Goal: Navigation & Orientation: Find specific page/section

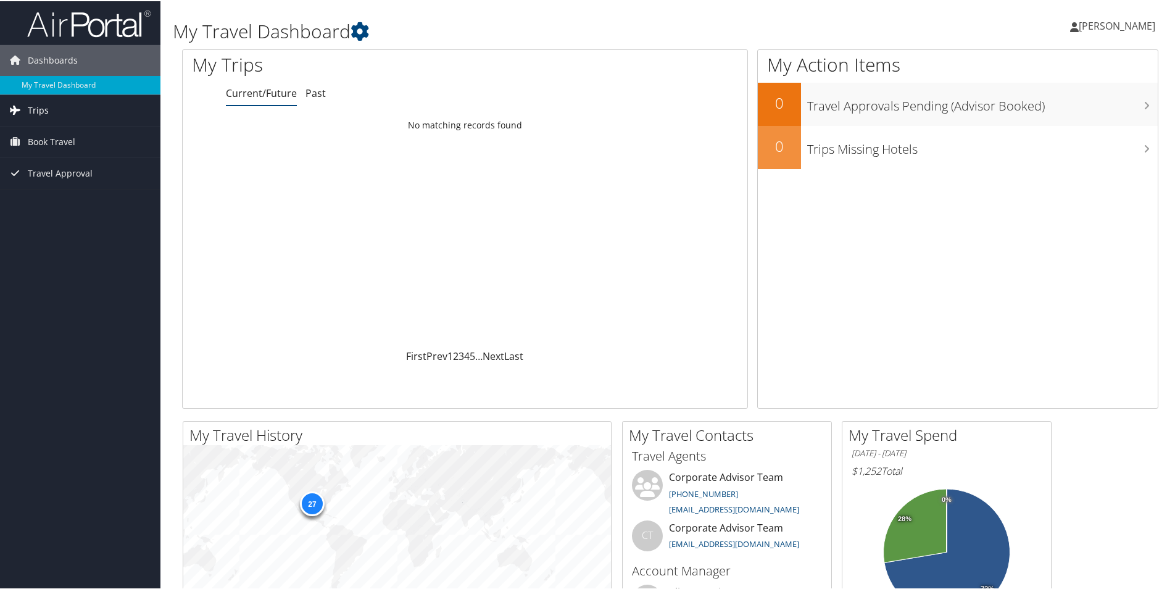
click at [44, 112] on span "Trips" at bounding box center [38, 109] width 21 height 31
click at [51, 152] on link "Past Trips" at bounding box center [80, 152] width 161 height 19
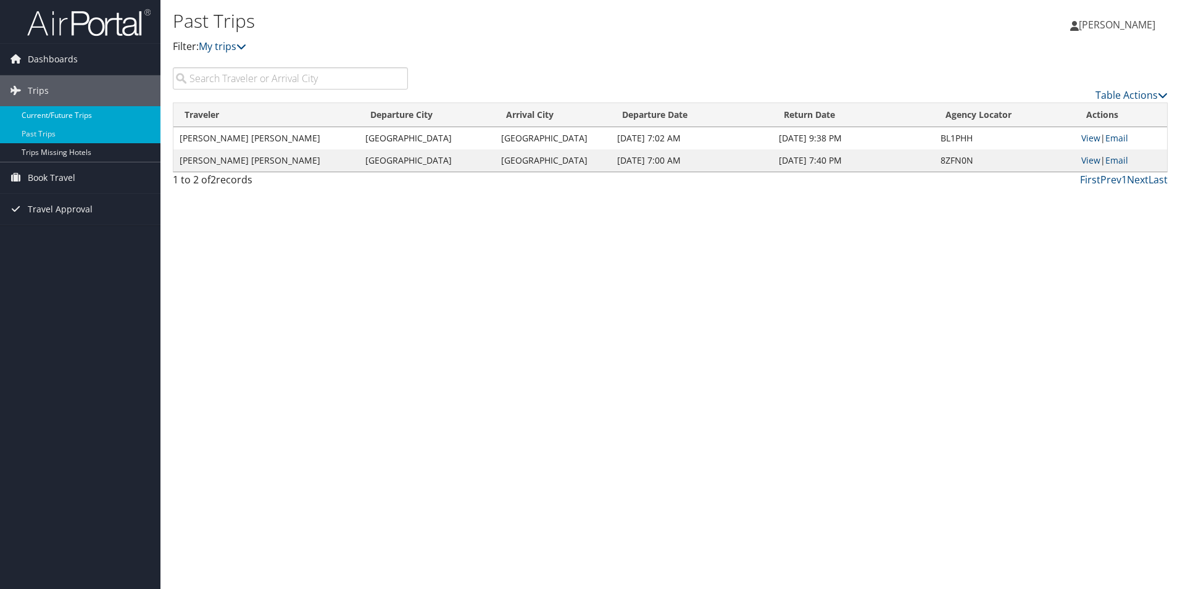
click at [80, 119] on link "Current/Future Trips" at bounding box center [80, 115] width 161 height 19
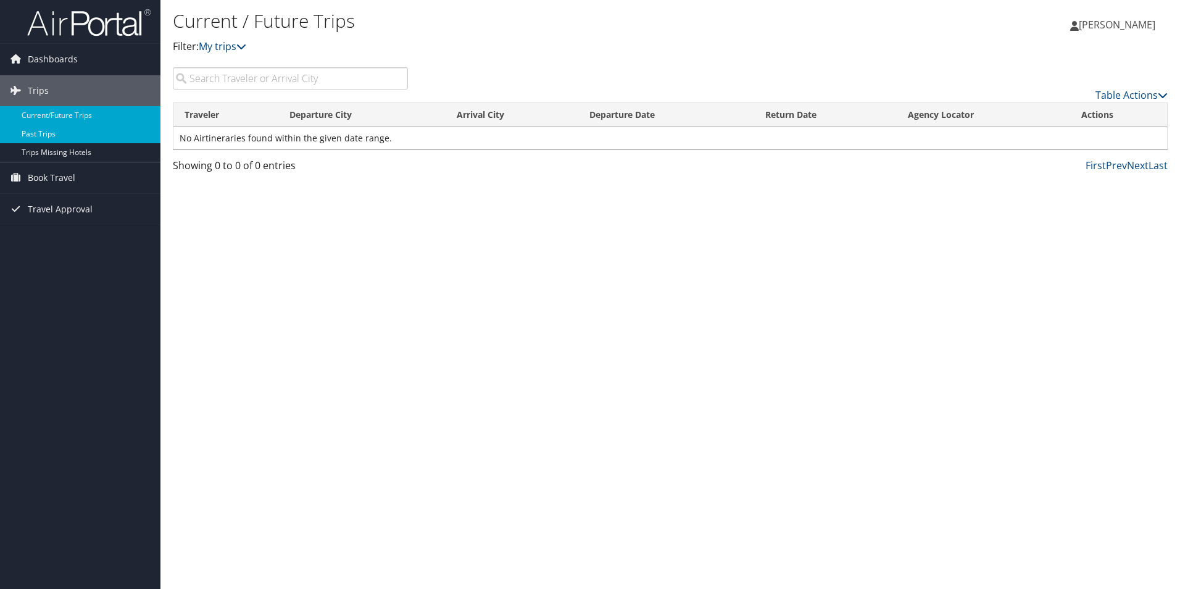
click at [51, 134] on link "Past Trips" at bounding box center [80, 134] width 161 height 19
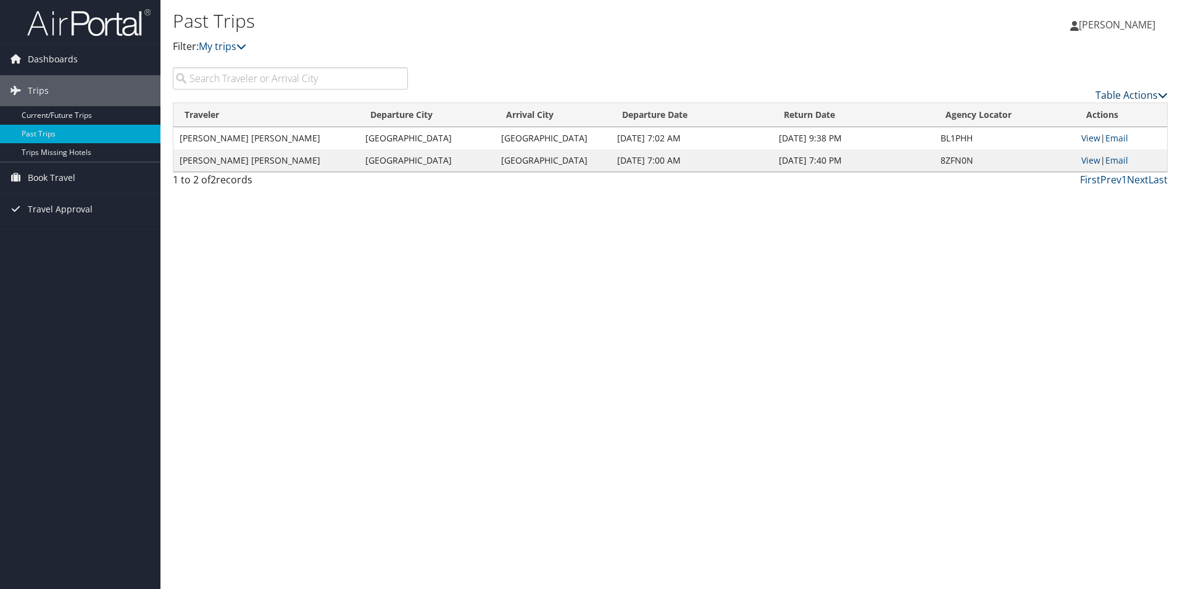
click at [1161, 90] on icon at bounding box center [1163, 95] width 10 height 10
click at [909, 46] on div at bounding box center [590, 294] width 1180 height 589
click at [235, 50] on link "My trips" at bounding box center [223, 47] width 48 height 14
click at [244, 44] on icon at bounding box center [241, 46] width 10 height 10
click at [449, 35] on div "Past Trips Filter: My trips" at bounding box center [505, 31] width 664 height 47
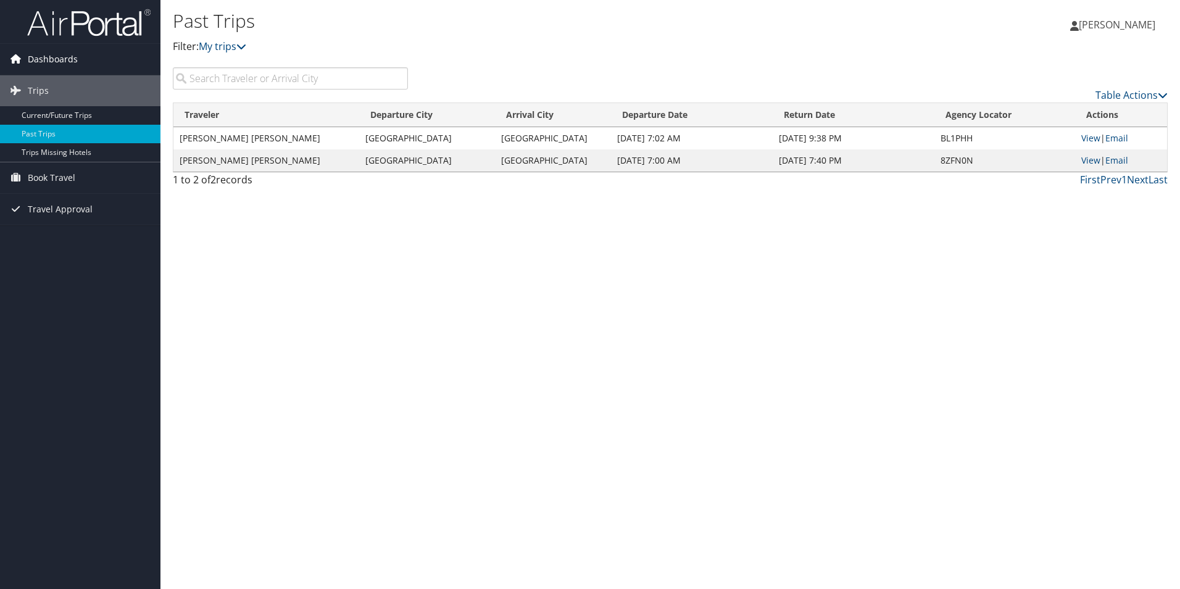
click at [54, 65] on span "Dashboards" at bounding box center [53, 59] width 50 height 31
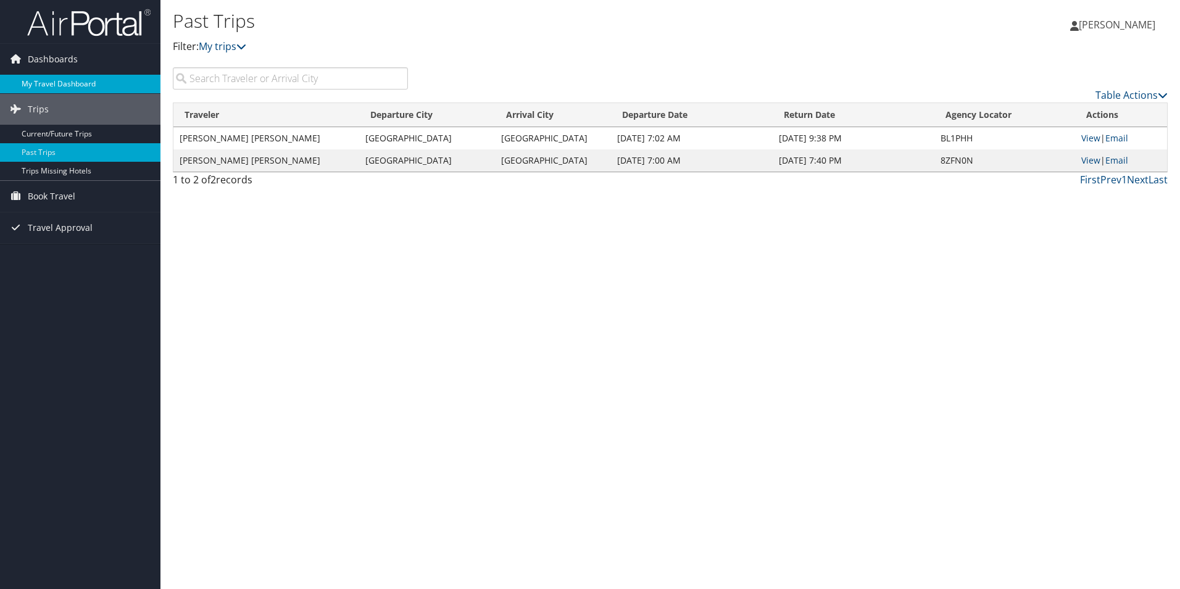
click at [59, 80] on link "My Travel Dashboard" at bounding box center [80, 84] width 161 height 19
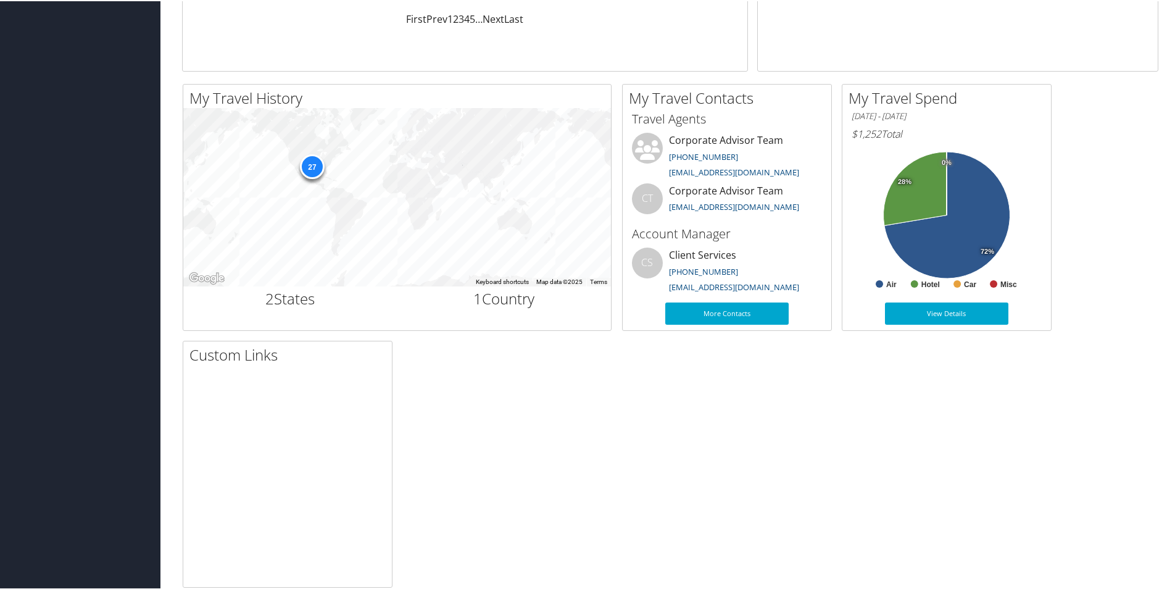
scroll to position [356, 0]
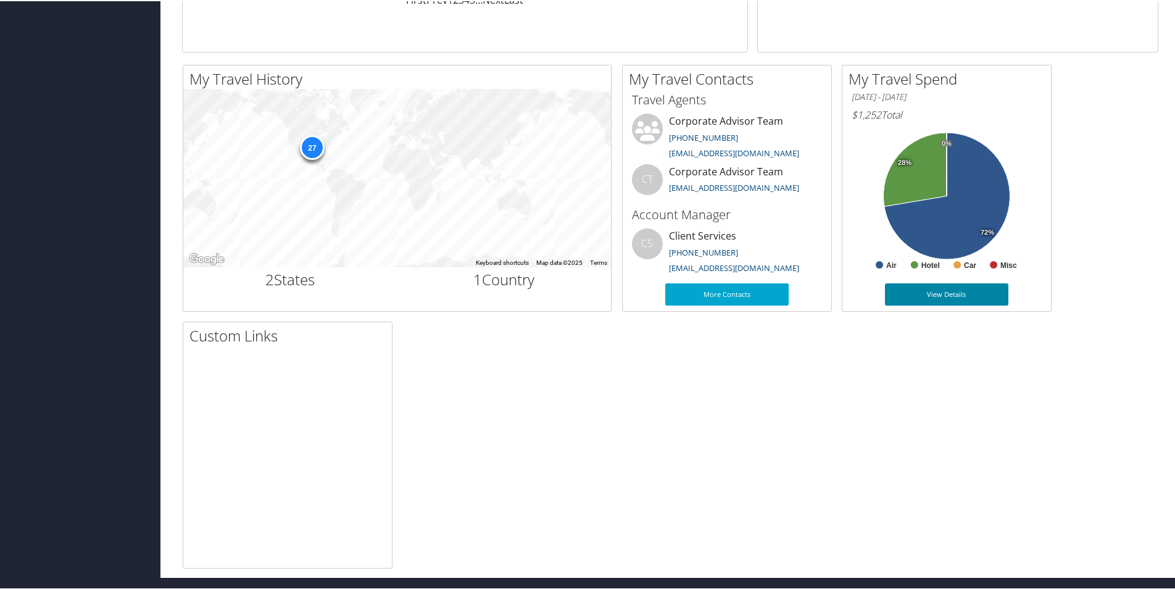
click at [939, 294] on link "View Details" at bounding box center [946, 293] width 123 height 22
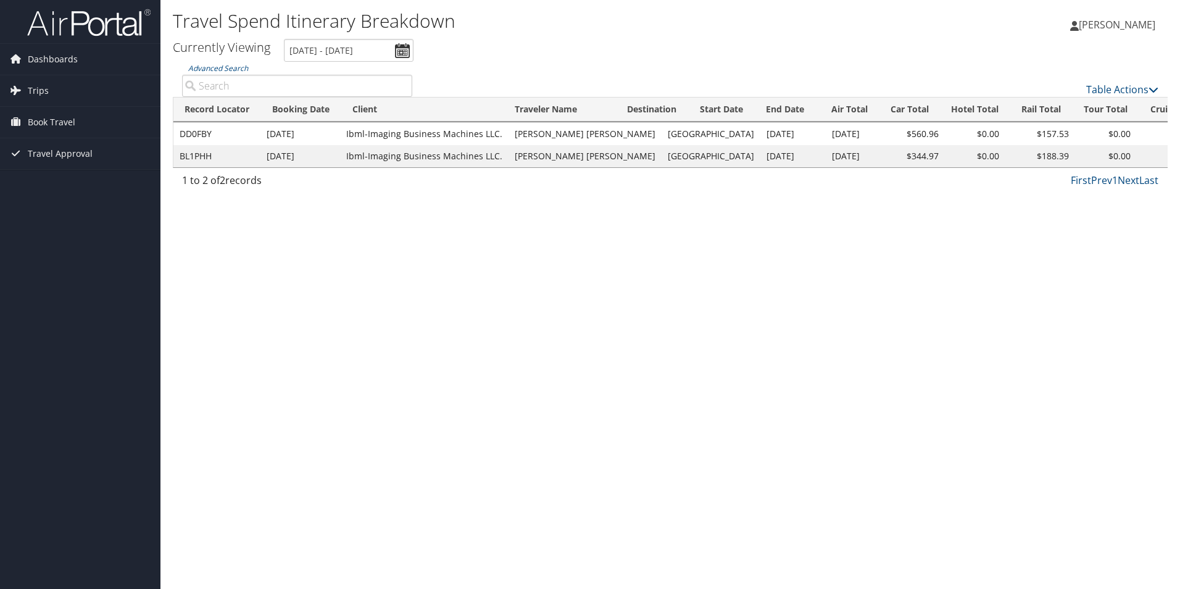
click at [1094, 30] on span "[PERSON_NAME]" at bounding box center [1117, 25] width 77 height 14
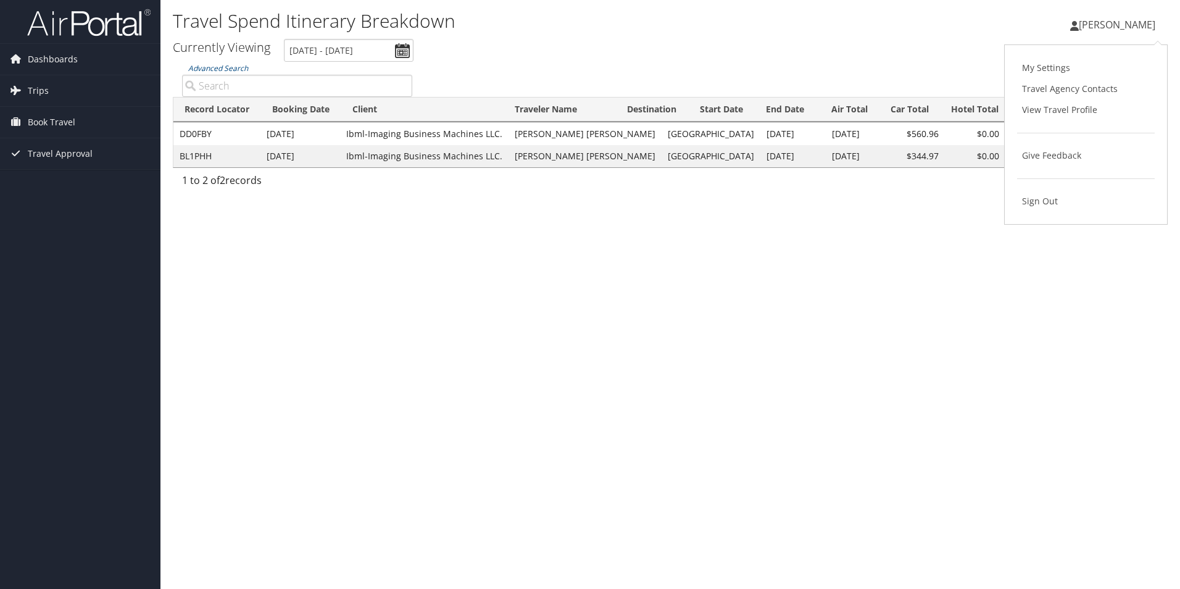
drag, startPoint x: 780, startPoint y: 43, endPoint x: 419, endPoint y: 46, distance: 361.8
click at [779, 43] on ul "Currently Viewing [DATE] - [DATE]" at bounding box center [663, 50] width 1009 height 23
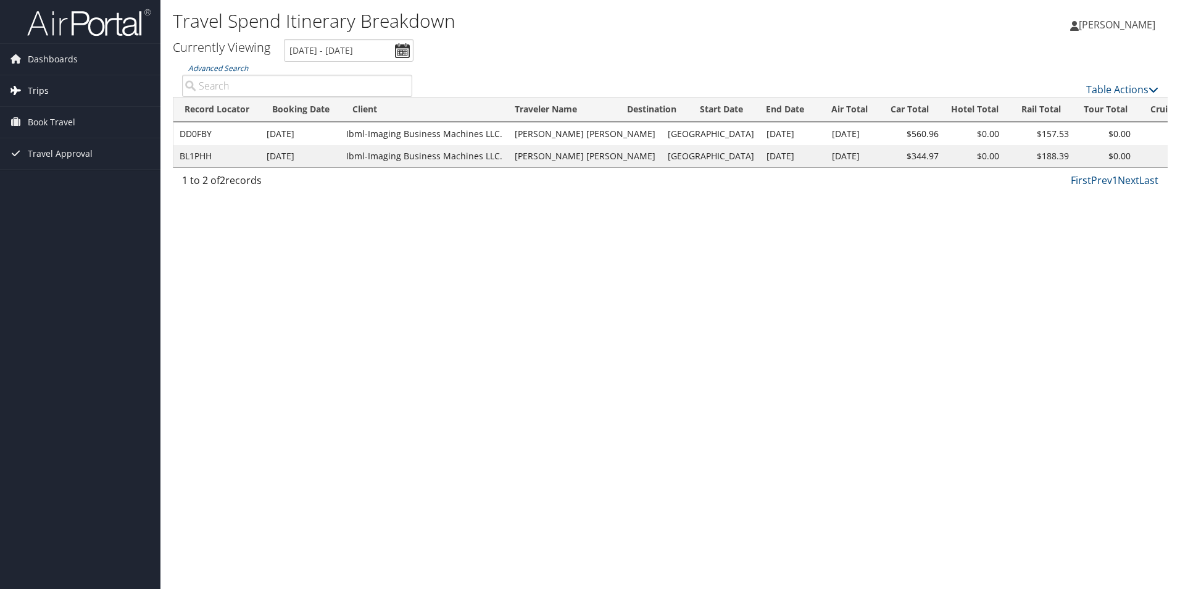
click at [33, 88] on span "Trips" at bounding box center [38, 90] width 21 height 31
click at [33, 90] on span "Trips" at bounding box center [38, 90] width 21 height 31
click at [37, 89] on span "Trips" at bounding box center [38, 90] width 21 height 31
click at [40, 152] on link "Trips Missing Hotels" at bounding box center [80, 152] width 161 height 19
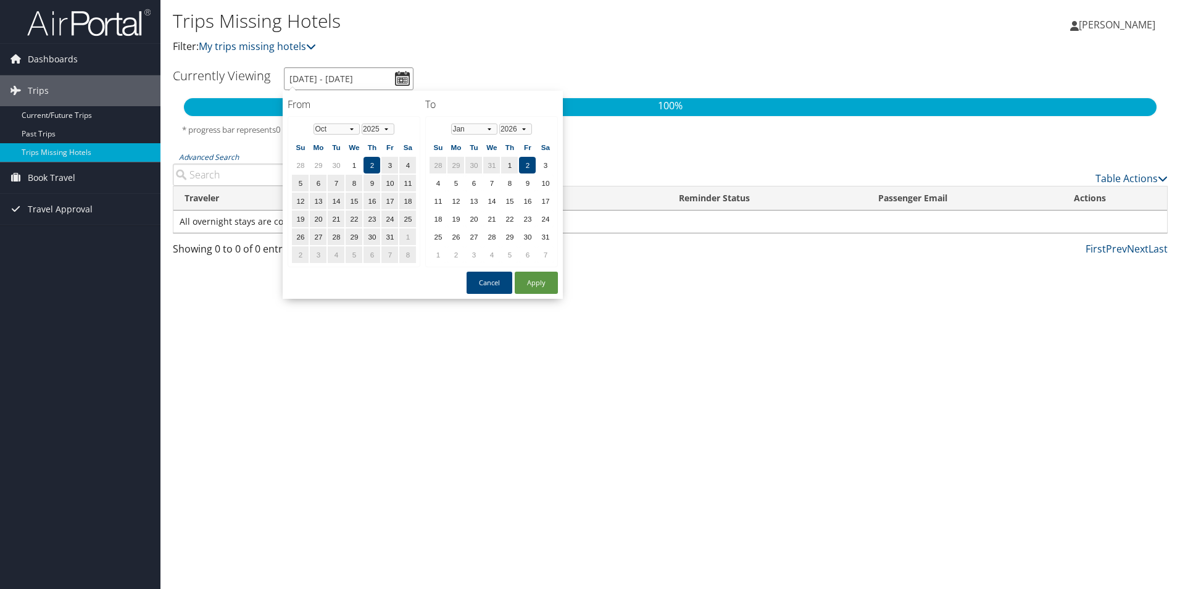
click at [406, 81] on input "10/2/2025 - 1/2/2026" at bounding box center [349, 78] width 130 height 23
click at [353, 130] on select "Jan Feb Mar Apr May Jun Jul Aug Sep Oct Nov Dec" at bounding box center [337, 128] width 46 height 11
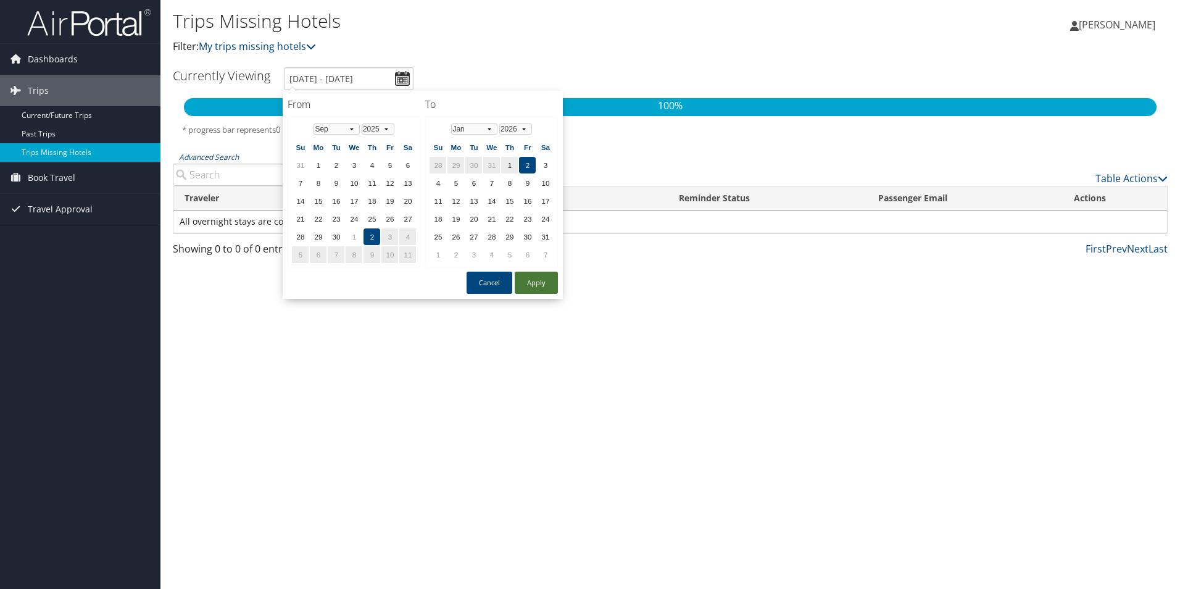
click at [540, 284] on button "Apply" at bounding box center [536, 283] width 43 height 22
type input "10/2/2025 - 1/2/2026"
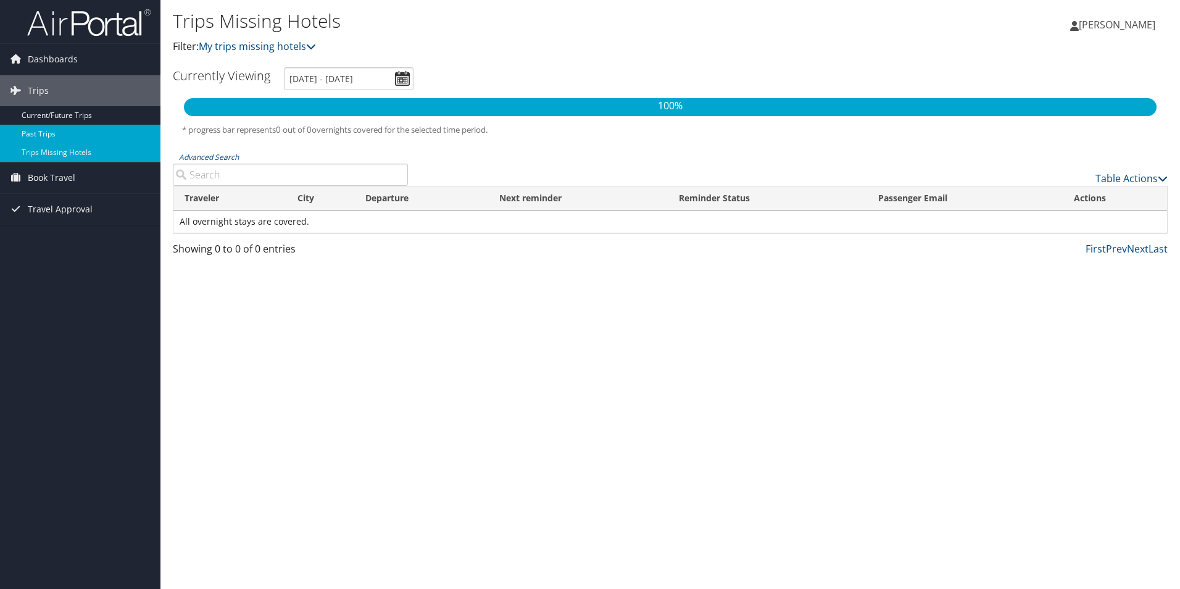
click at [51, 133] on link "Past Trips" at bounding box center [80, 134] width 161 height 19
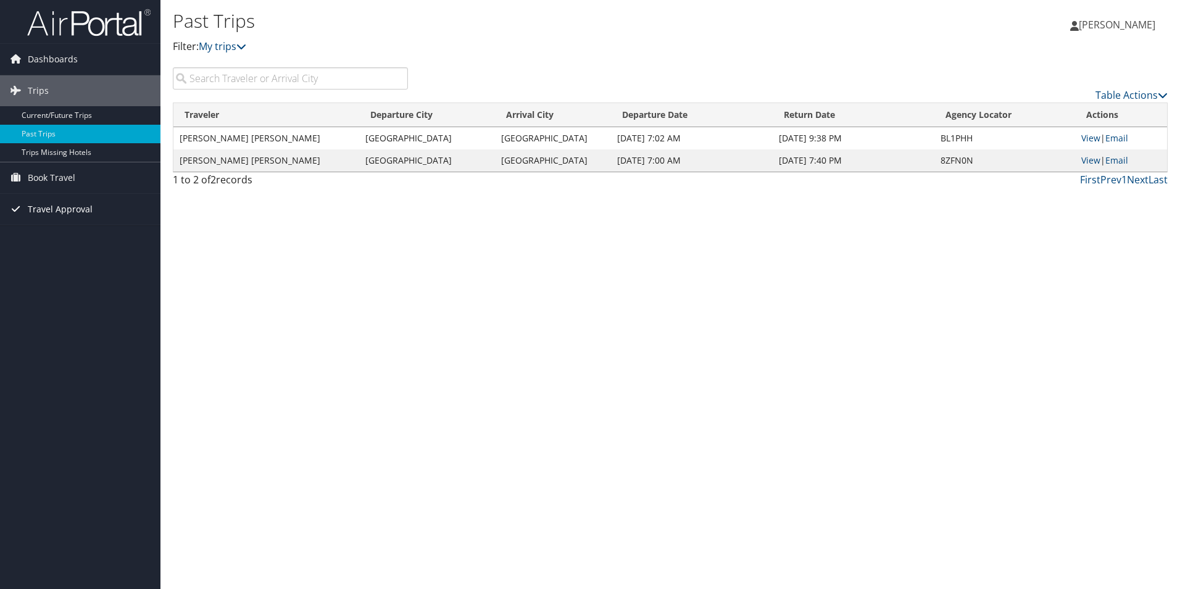
click at [53, 207] on span "Travel Approval" at bounding box center [60, 209] width 65 height 31
click at [61, 268] on link "Canceled Trips" at bounding box center [80, 271] width 161 height 19
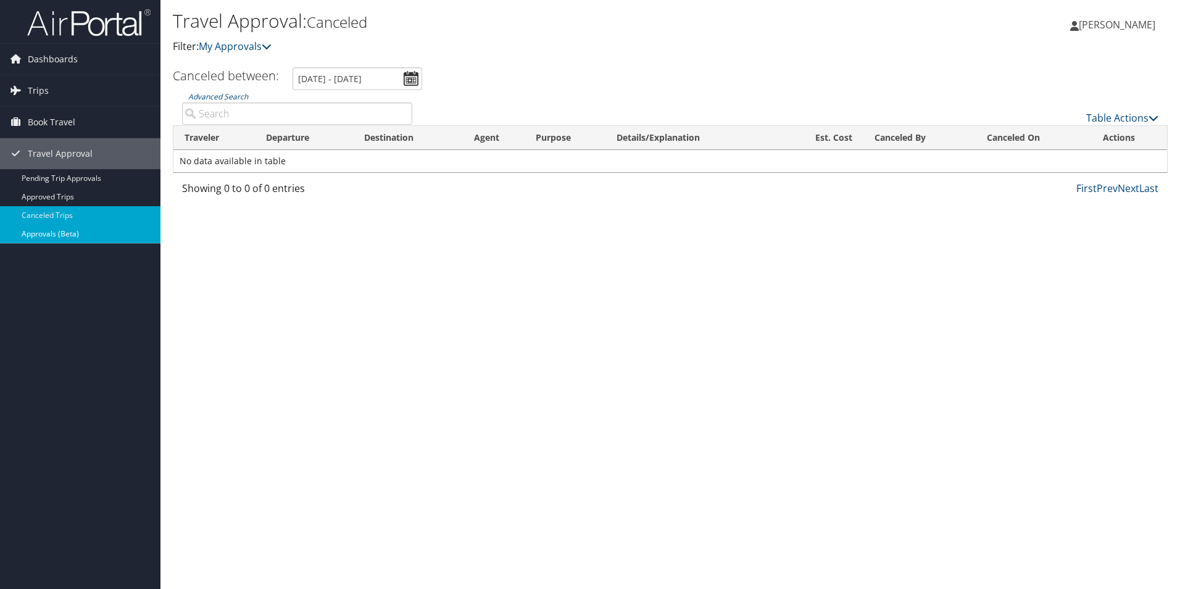
click at [66, 233] on link "Approvals (Beta)" at bounding box center [80, 234] width 161 height 19
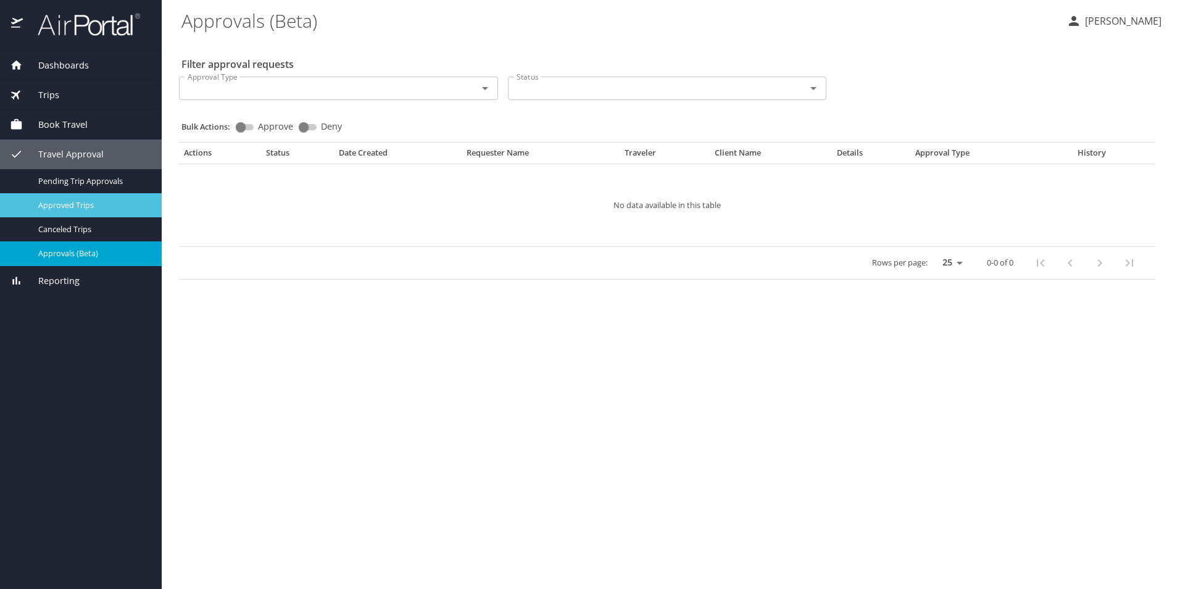
click at [64, 205] on span "Approved Trips" at bounding box center [92, 205] width 109 height 12
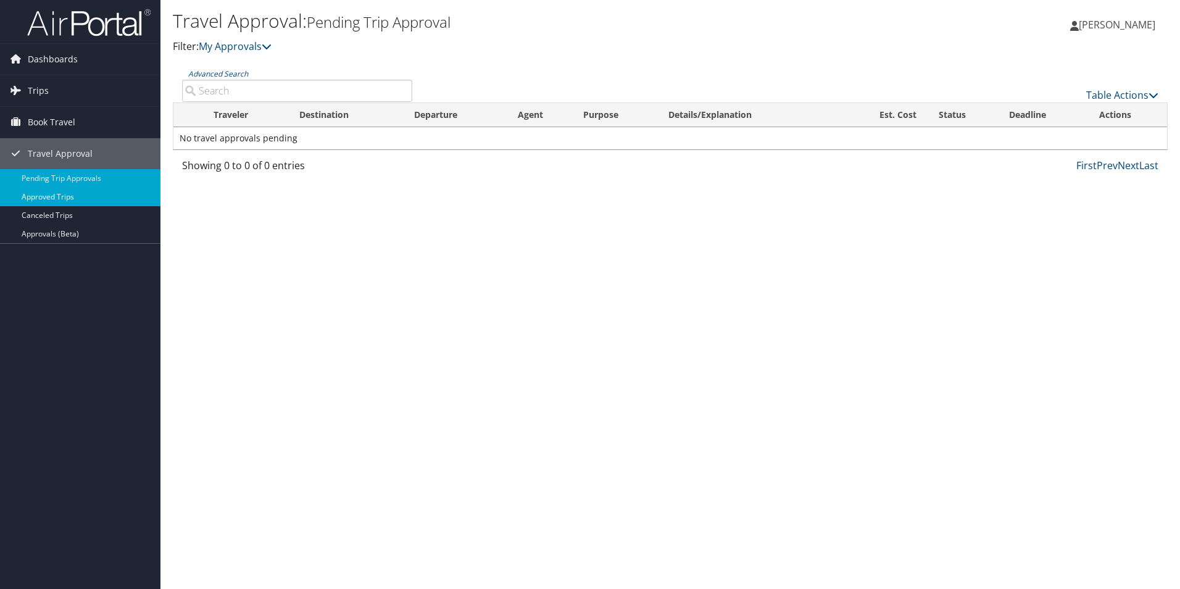
click at [62, 200] on link "Approved Trips" at bounding box center [80, 197] width 161 height 19
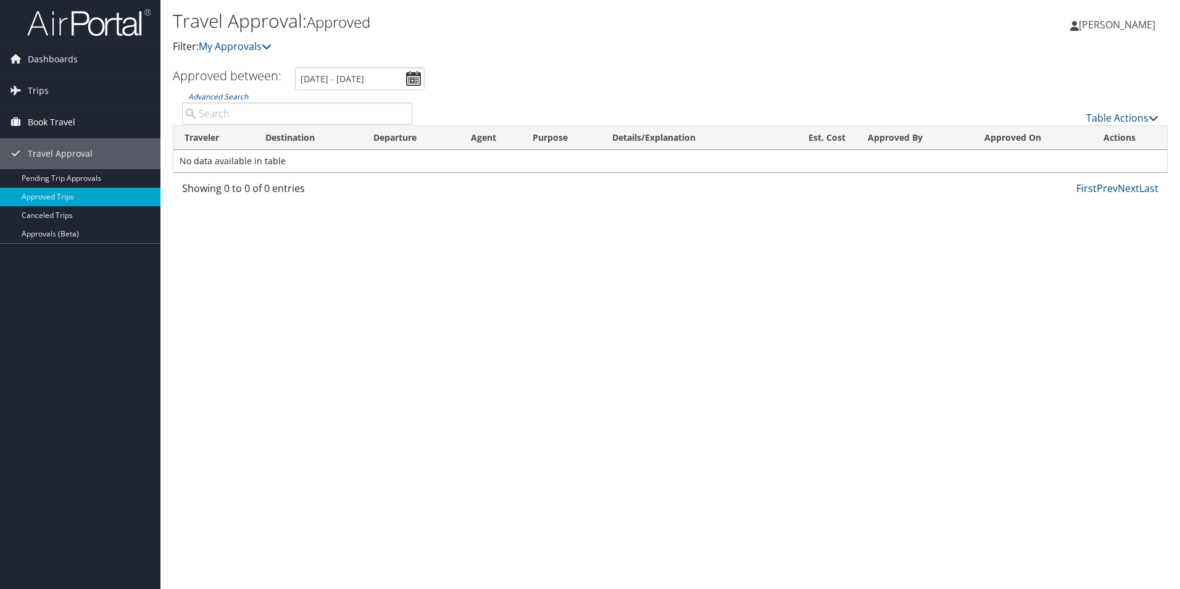
click at [49, 126] on span "Book Travel" at bounding box center [52, 122] width 48 height 31
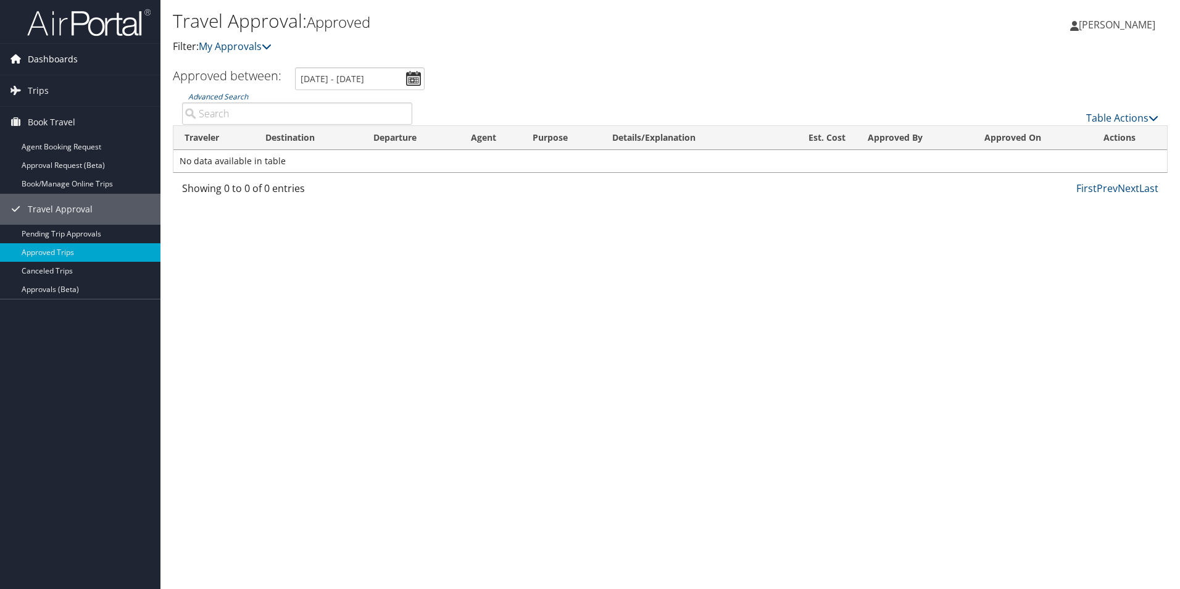
click at [52, 62] on span "Dashboards" at bounding box center [53, 59] width 50 height 31
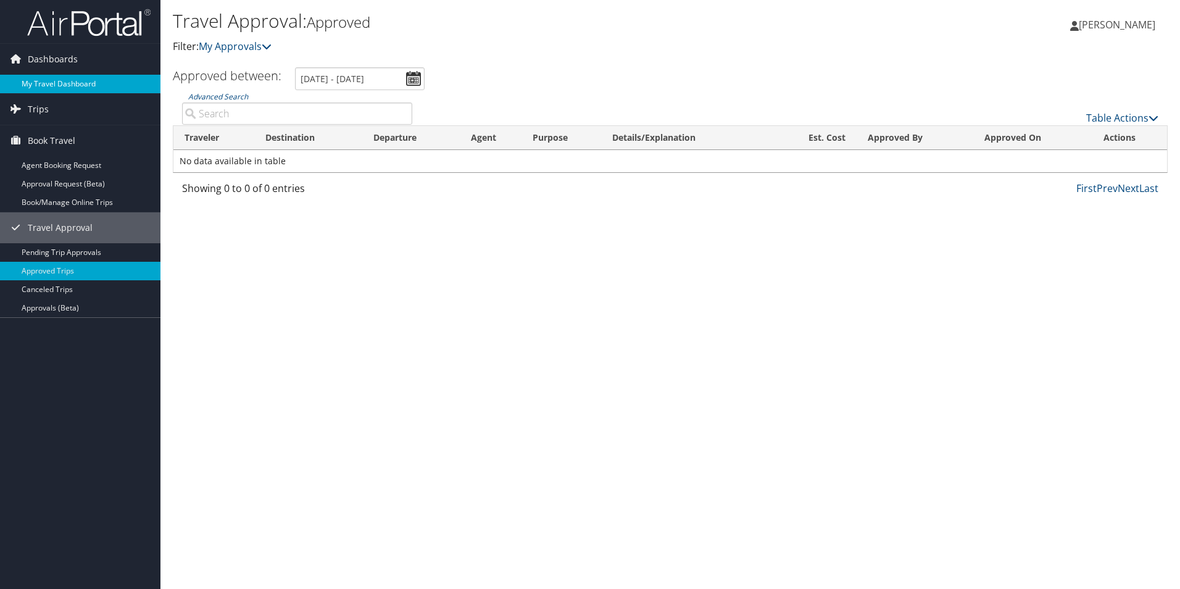
click at [60, 83] on link "My Travel Dashboard" at bounding box center [80, 84] width 161 height 19
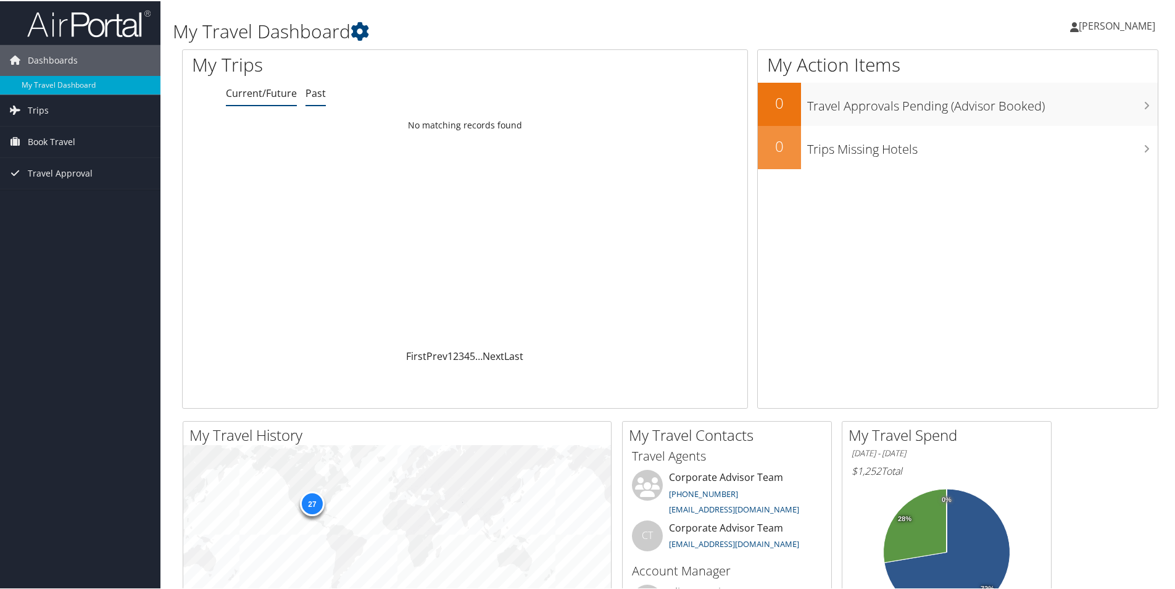
click at [319, 93] on link "Past" at bounding box center [316, 92] width 20 height 14
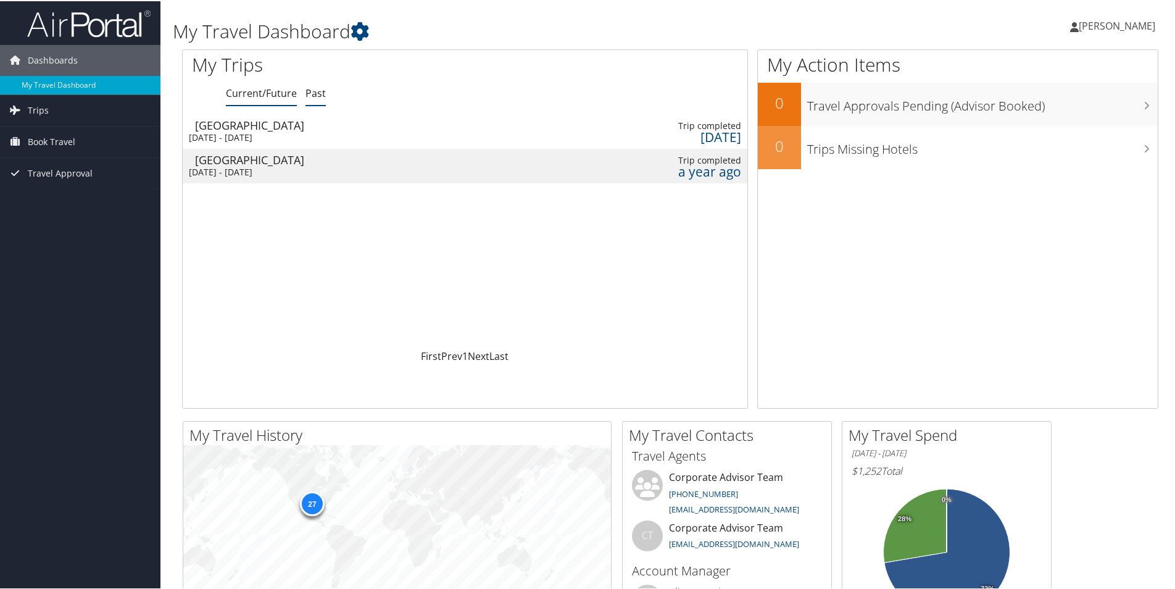
click at [282, 92] on link "Current/Future" at bounding box center [261, 92] width 71 height 14
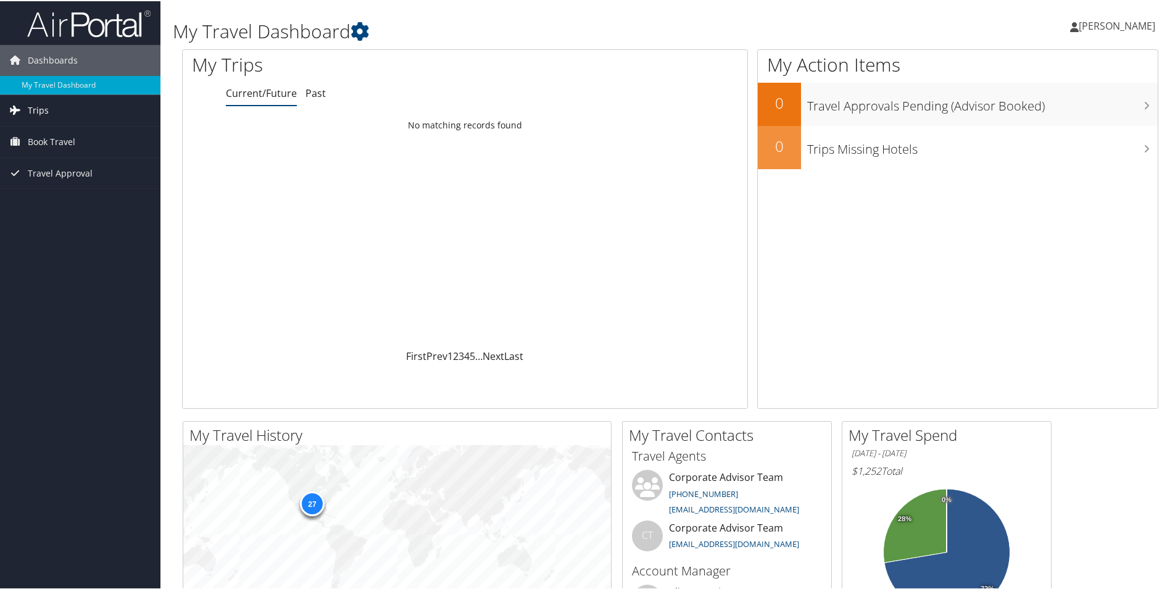
click at [44, 106] on span "Trips" at bounding box center [38, 109] width 21 height 31
